Goal: Task Accomplishment & Management: Manage account settings

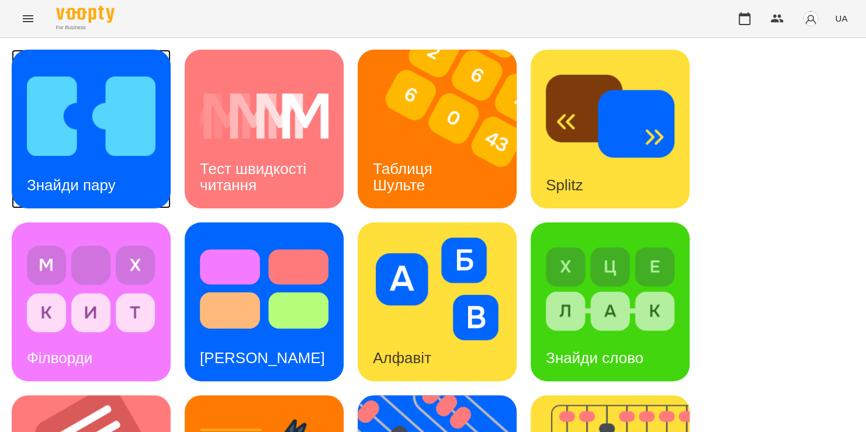
click at [95, 151] on img at bounding box center [91, 116] width 129 height 103
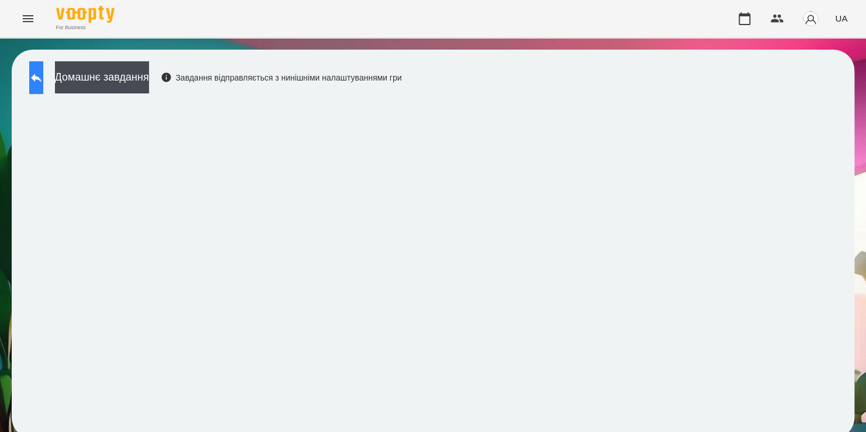
click at [43, 73] on icon at bounding box center [36, 78] width 14 height 14
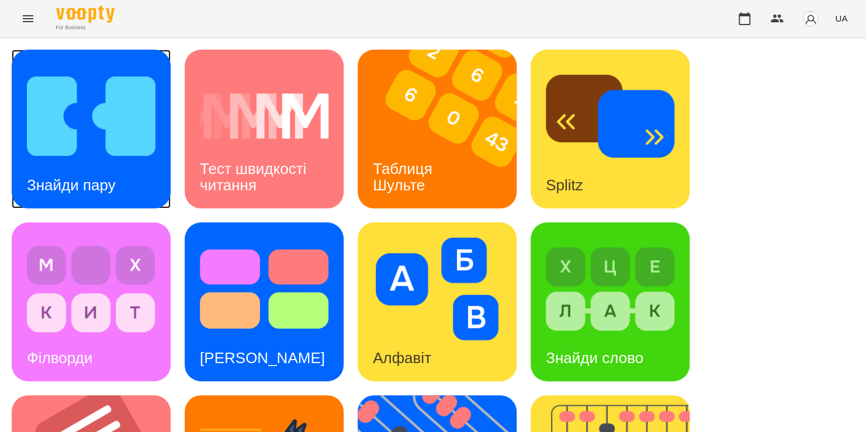
click at [150, 122] on img at bounding box center [91, 116] width 129 height 103
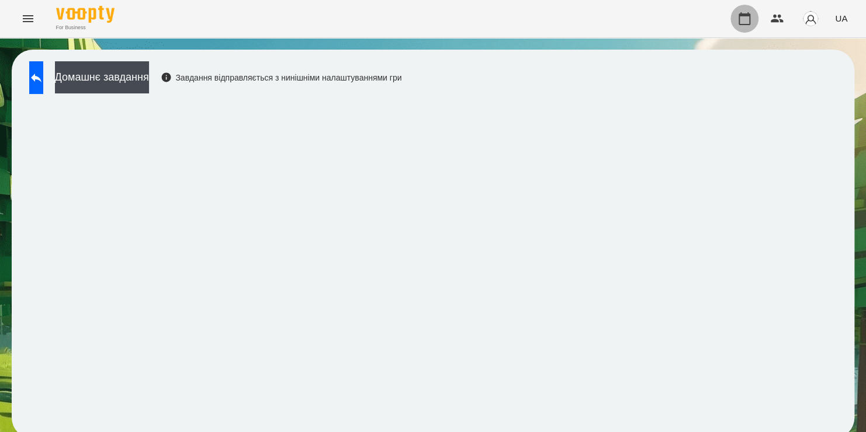
click at [744, 18] on icon "button" at bounding box center [745, 19] width 14 height 14
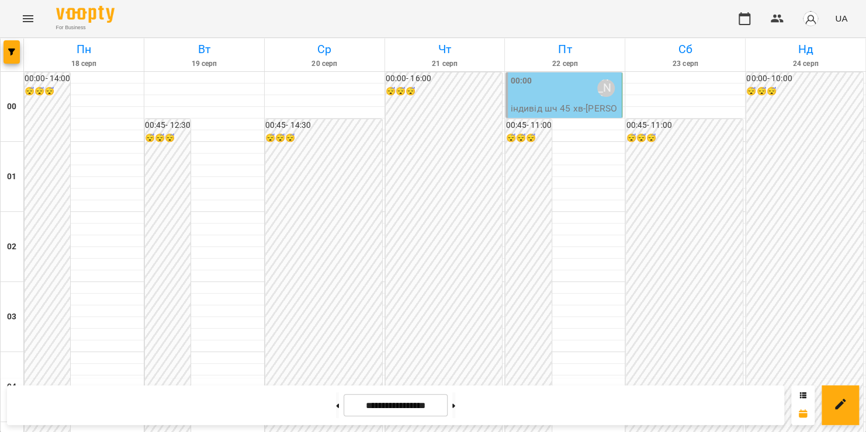
scroll to position [1335, 0]
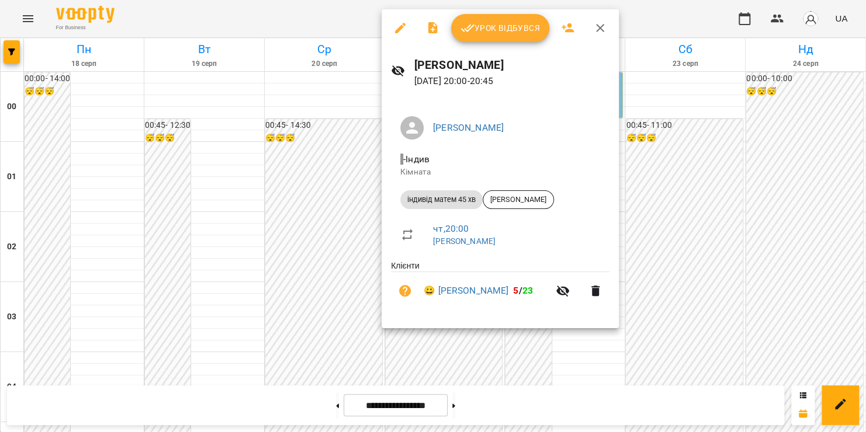
click at [518, 32] on span "Урок відбувся" at bounding box center [500, 28] width 79 height 14
